Goal: Task Accomplishment & Management: Manage account settings

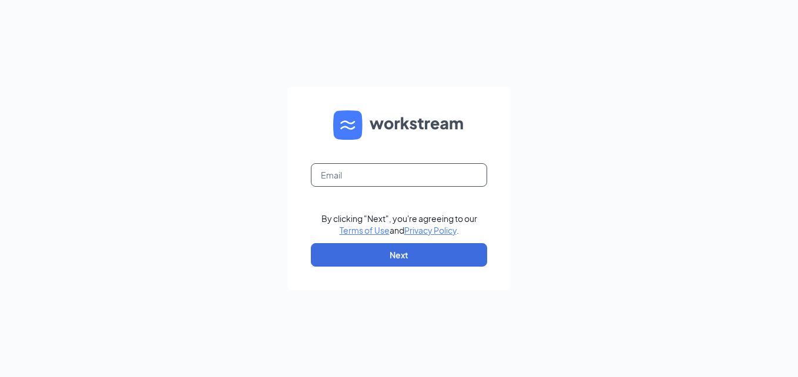
click at [375, 182] on input "text" at bounding box center [399, 175] width 176 height 24
type input "[EMAIL_ADDRESS][DOMAIN_NAME]"
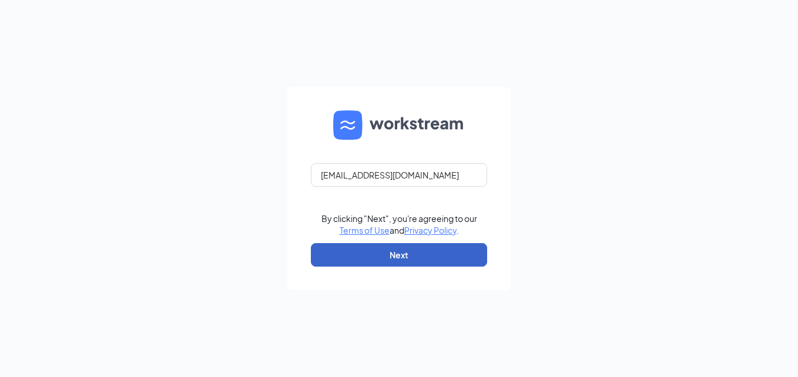
click at [369, 250] on button "Next" at bounding box center [399, 255] width 176 height 24
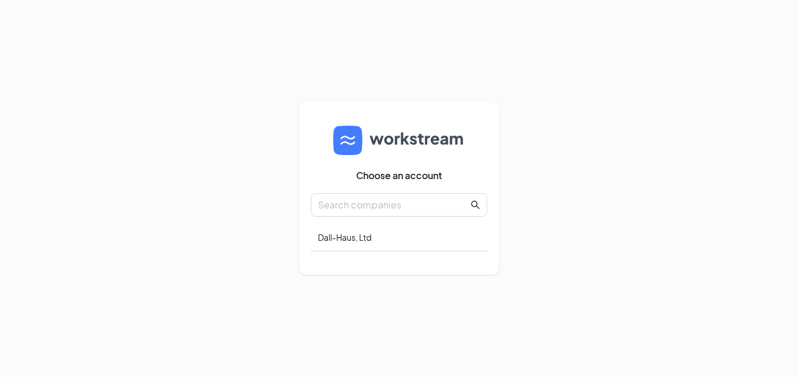
click at [663, 118] on div "Choose an account Dall-Haus, Ltd" at bounding box center [399, 188] width 798 height 377
click at [375, 248] on div "Dall-Haus, Ltd" at bounding box center [399, 238] width 176 height 28
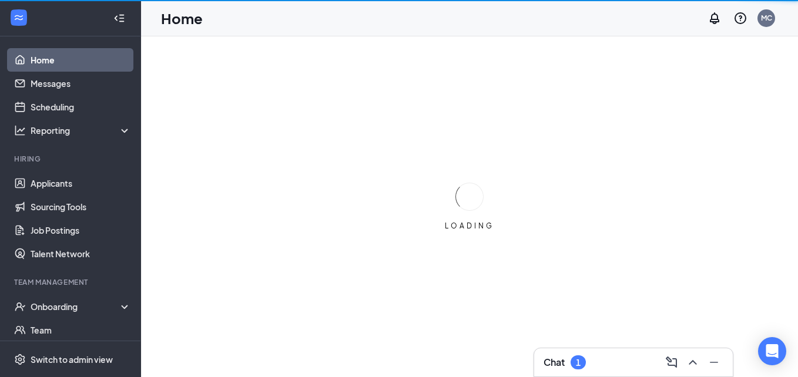
click at [697, 362] on icon "ChevronUp" at bounding box center [693, 363] width 14 height 14
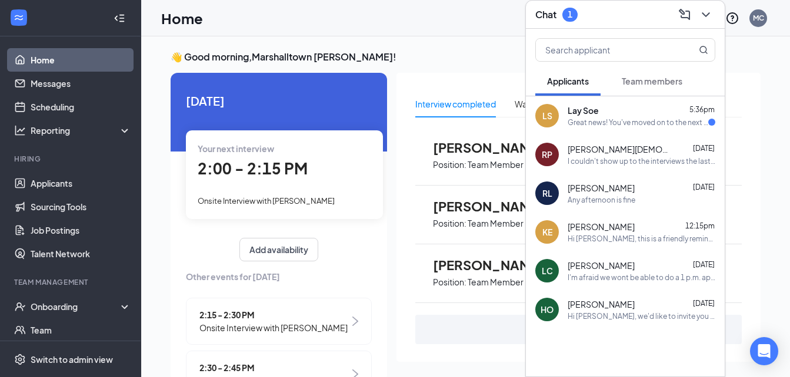
click at [649, 126] on div "Great news! You've moved on to the next stage of the application. We have a few…" at bounding box center [637, 123] width 141 height 10
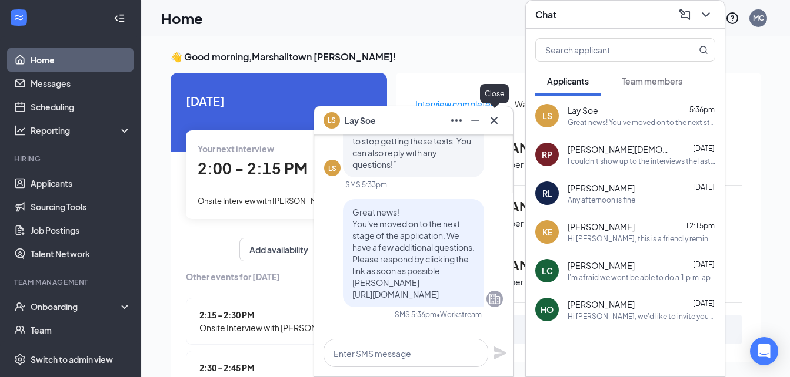
click at [484, 124] on div at bounding box center [493, 120] width 19 height 19
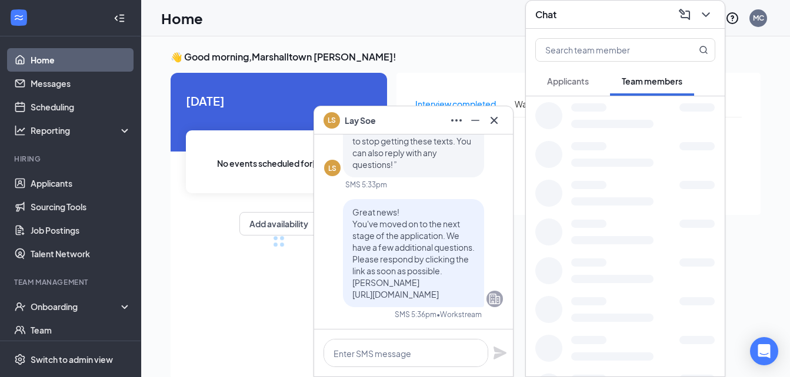
scroll to position [106, 0]
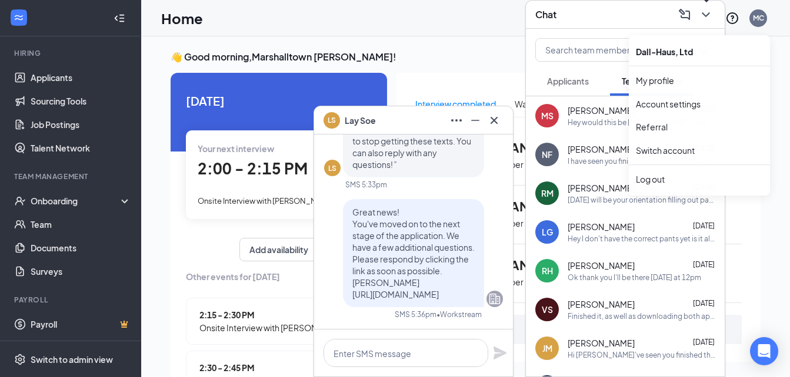
click at [706, 11] on icon "ChevronDown" at bounding box center [706, 15] width 14 height 14
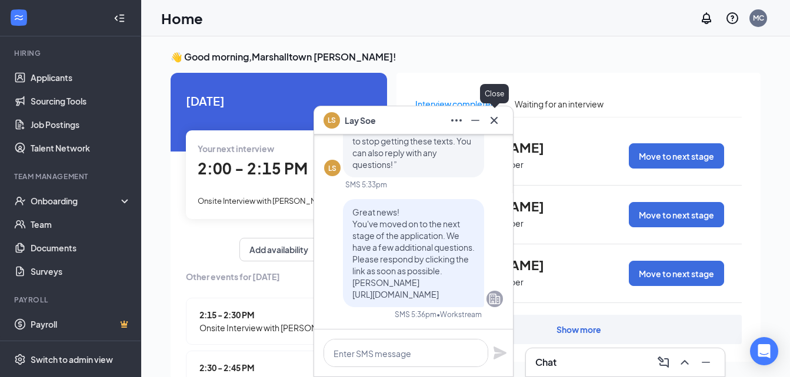
click at [493, 125] on icon "Cross" at bounding box center [494, 120] width 14 height 14
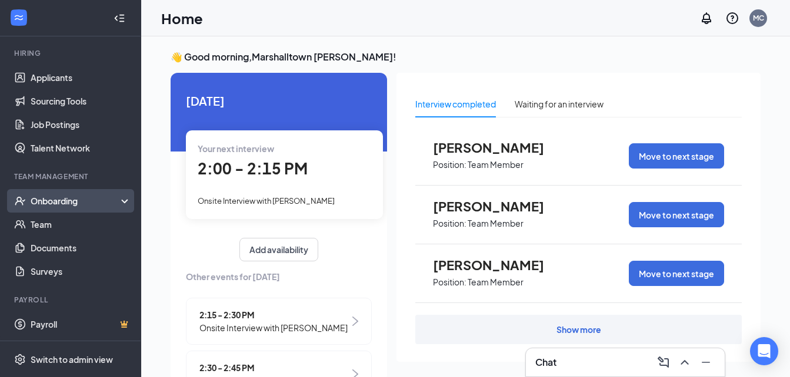
click at [75, 192] on div "Onboarding" at bounding box center [70, 201] width 141 height 24
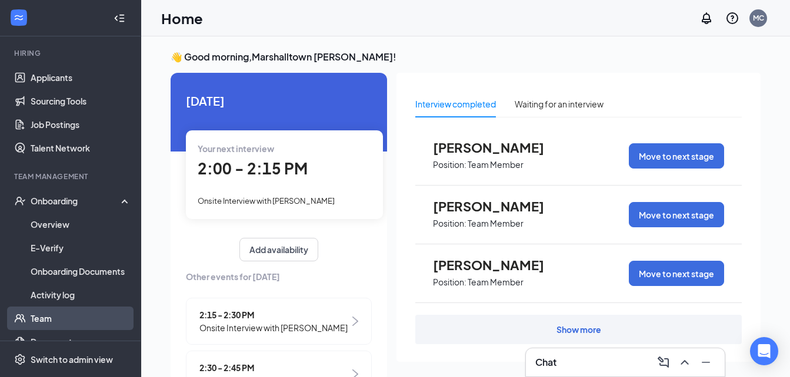
click at [41, 320] on link "Team" at bounding box center [81, 319] width 101 height 24
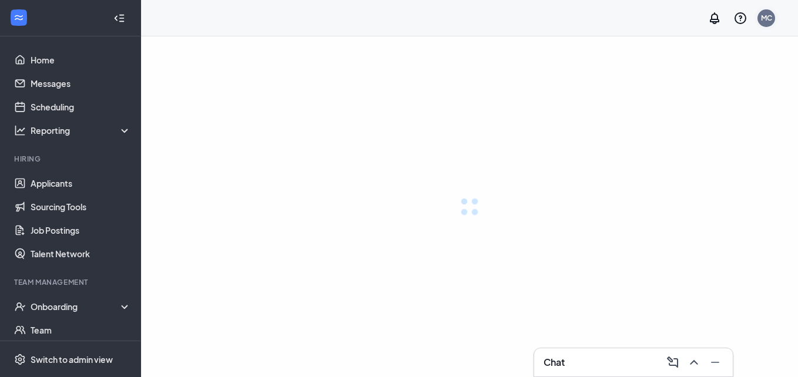
click at [763, 22] on div "MC" at bounding box center [766, 18] width 11 height 10
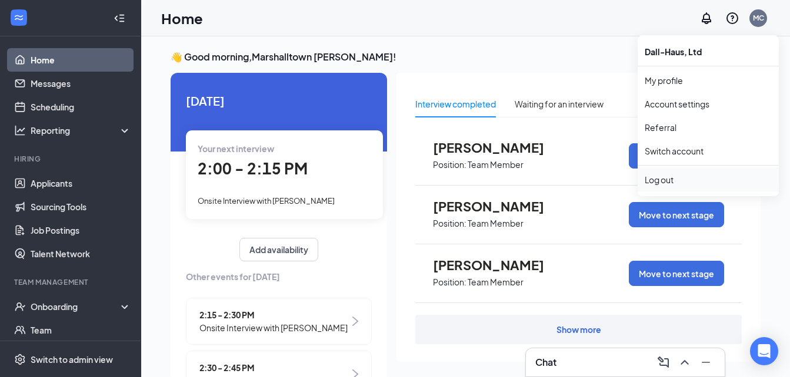
click at [657, 179] on div "Log out" at bounding box center [707, 180] width 127 height 12
